Goal: Find contact information: Find contact information

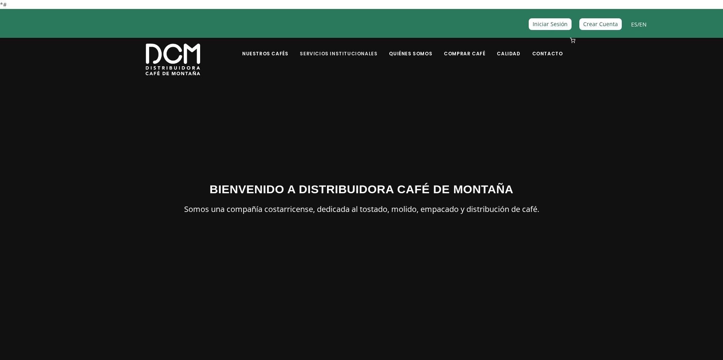
click at [355, 52] on link "Servicios Institucionales" at bounding box center [338, 48] width 87 height 18
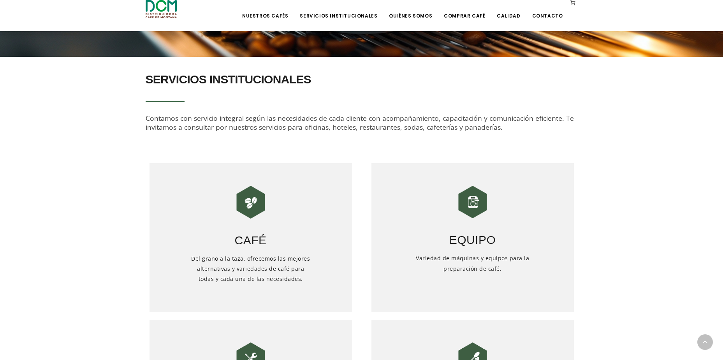
scroll to position [252, 0]
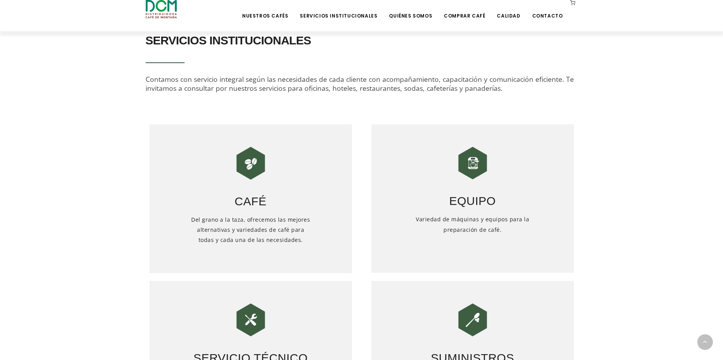
click at [501, 218] on h5 "Variedad de máquinas y equipos para la preparación de café." at bounding box center [472, 239] width 121 height 51
click at [467, 230] on h5 "Variedad de máquinas y equipos para la preparación de café." at bounding box center [472, 239] width 121 height 51
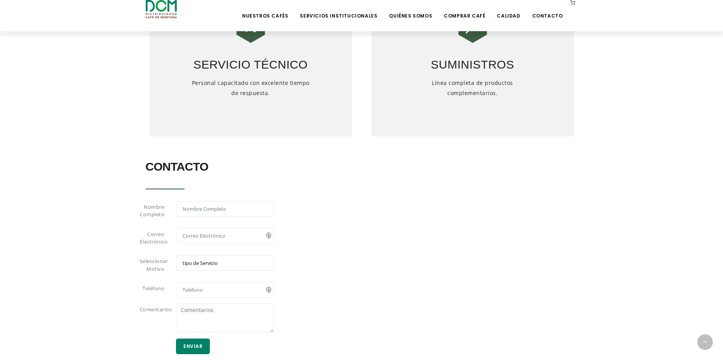
scroll to position [641, 0]
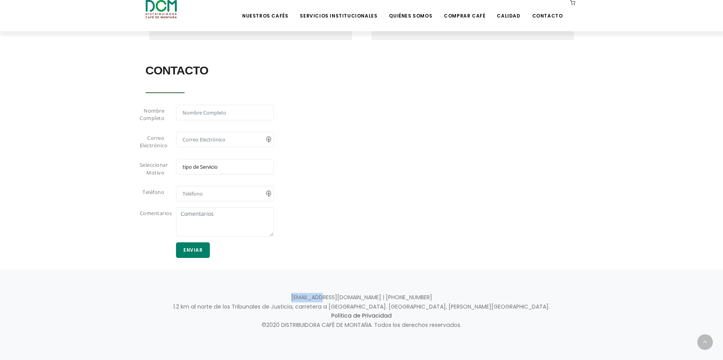
drag, startPoint x: 317, startPoint y: 298, endPoint x: 353, endPoint y: 296, distance: 35.5
click at [353, 296] on p "[EMAIL_ADDRESS][DOMAIN_NAME] | [PHONE_NUMBER] 1.2 km al norte de los Tribunales…" at bounding box center [362, 311] width 432 height 37
drag, startPoint x: 353, startPoint y: 296, endPoint x: 318, endPoint y: 298, distance: 34.7
click at [318, 298] on p "[EMAIL_ADDRESS][DOMAIN_NAME] | [PHONE_NUMBER] 1.2 km al norte de los Tribunales…" at bounding box center [362, 311] width 432 height 37
copy p "[EMAIL_ADDRESS][DOMAIN_NAME]"
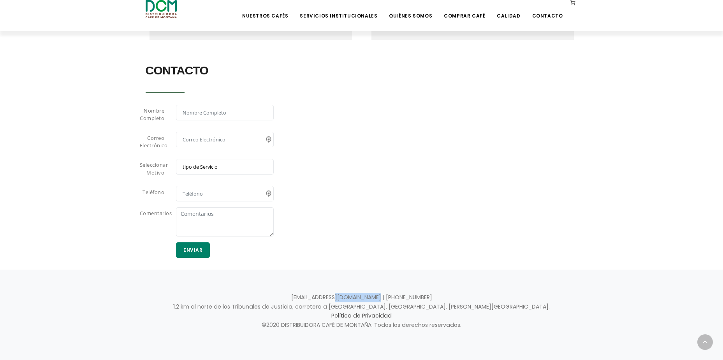
drag, startPoint x: 415, startPoint y: 299, endPoint x: 358, endPoint y: 299, distance: 56.8
click at [358, 299] on p "[EMAIL_ADDRESS][DOMAIN_NAME] | [PHONE_NUMBER] 1.2 km al norte de los Tribunales…" at bounding box center [362, 311] width 432 height 37
copy p "[PHONE_NUMBER]"
